Goal: Communication & Community: Answer question/provide support

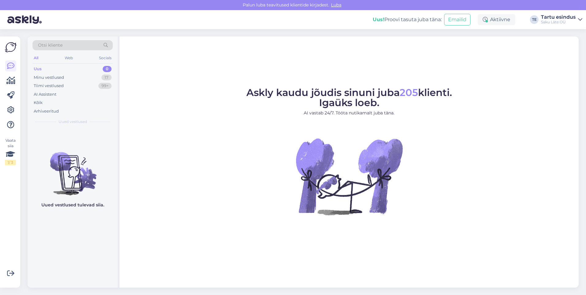
click at [42, 68] on div "Uus 0" at bounding box center [72, 69] width 80 height 9
click at [9, 64] on icon at bounding box center [10, 65] width 7 height 7
click at [61, 77] on div "Minu vestlused" at bounding box center [49, 77] width 30 height 6
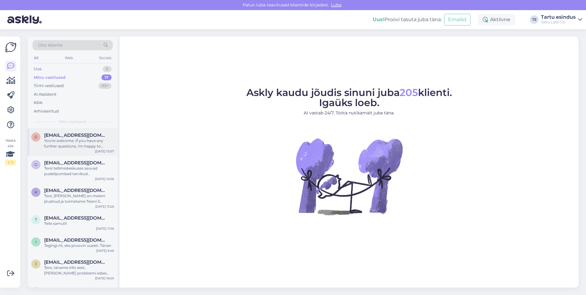
click at [56, 140] on div "You're welcome. If you have any further questions, i'm happy to respond." at bounding box center [79, 143] width 70 height 11
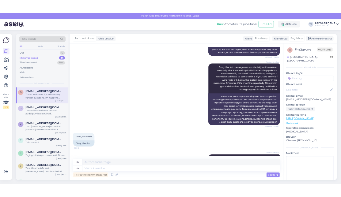
scroll to position [506, 0]
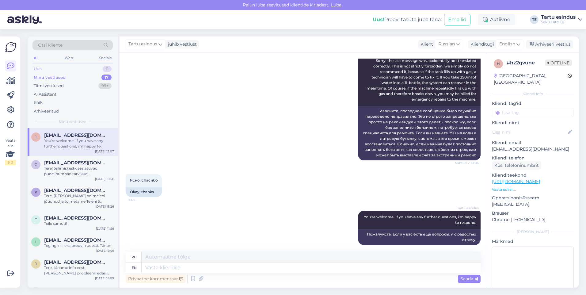
click at [52, 72] on div "Uus 0" at bounding box center [72, 69] width 80 height 9
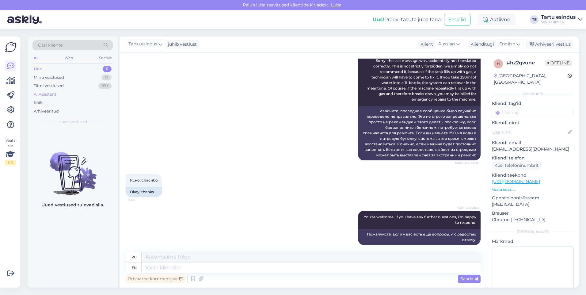
click at [47, 94] on div "AI Assistent" at bounding box center [45, 94] width 23 height 6
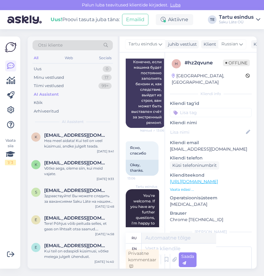
scroll to position [1725, 0]
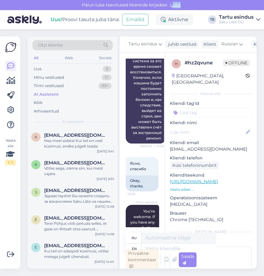
drag, startPoint x: 204, startPoint y: 6, endPoint x: 173, endPoint y: -11, distance: 35.0
click at [173, 0] on html "[PERSON_NAME] teavitused klientide kirjadest. Luba Uus! Proovi tasuta [PERSON_N…" at bounding box center [132, 138] width 264 height 276
